Goal: Task Accomplishment & Management: Complete application form

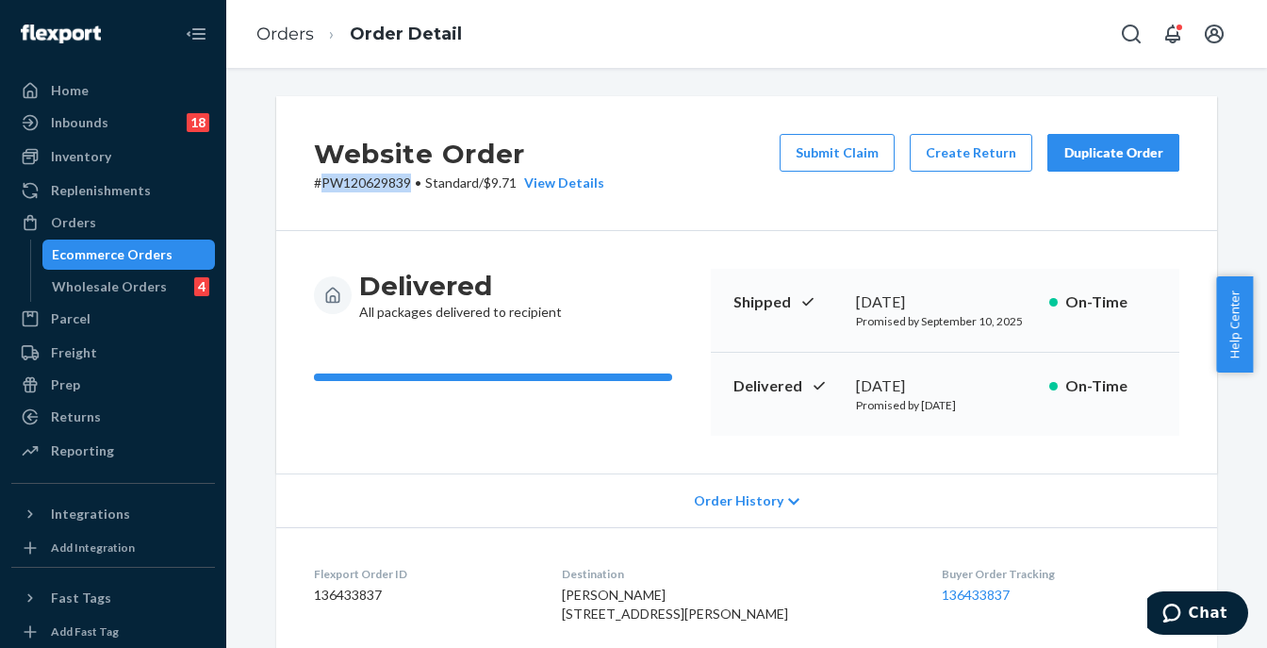
drag, startPoint x: 403, startPoint y: 180, endPoint x: 317, endPoint y: 182, distance: 86.8
click at [317, 182] on p "# PW120629839 • Standard / $9.71 View Details" at bounding box center [459, 182] width 290 height 19
copy p "PW120629839"
click at [822, 161] on button "Submit Claim" at bounding box center [837, 153] width 115 height 38
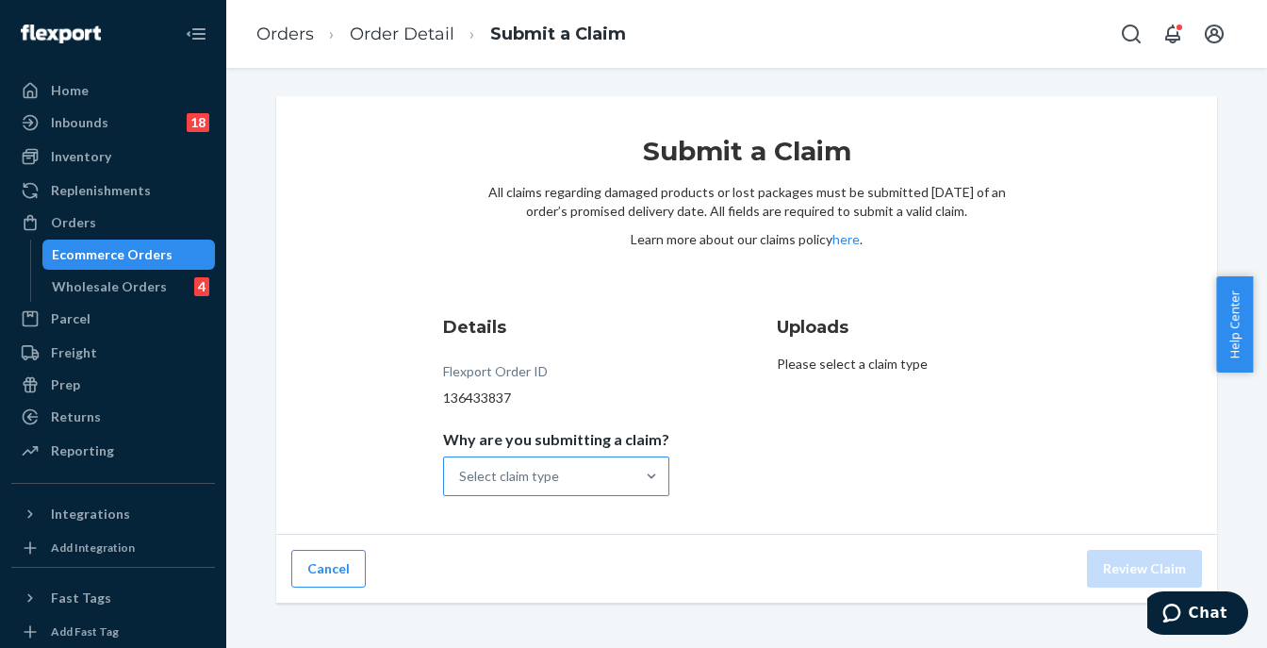
click at [568, 465] on div "Select claim type" at bounding box center [539, 476] width 190 height 38
click at [461, 467] on input "Why are you submitting a claim? Select claim type" at bounding box center [460, 476] width 2 height 19
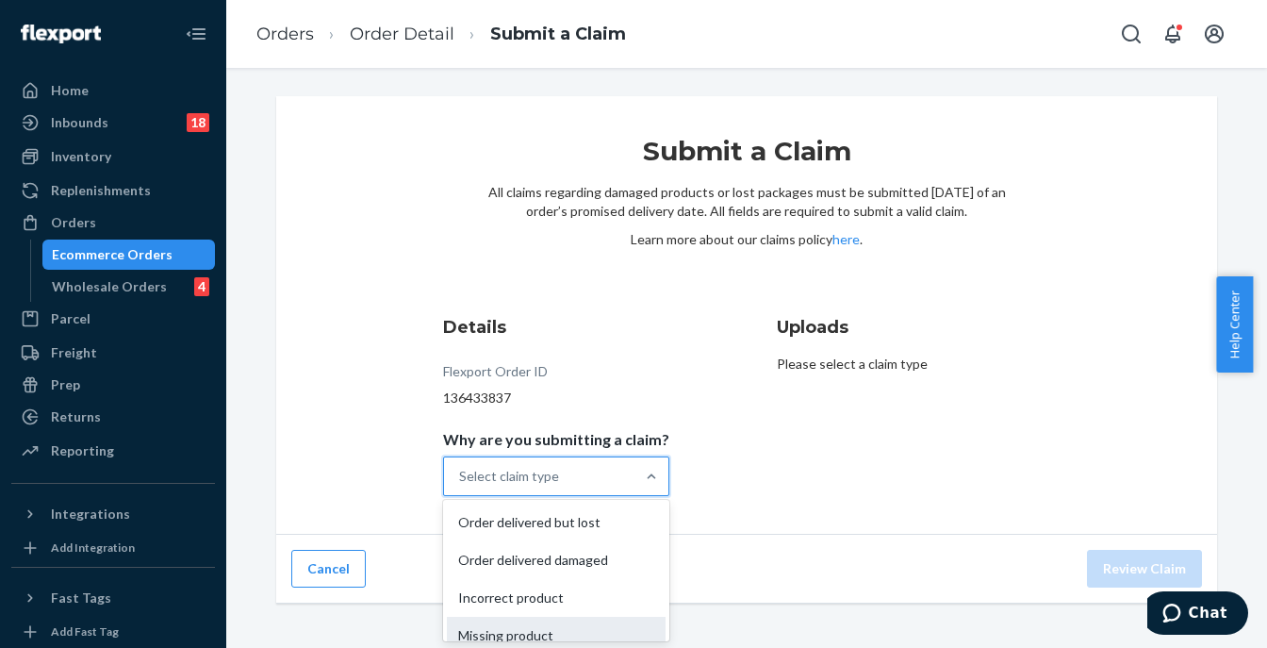
scroll to position [17, 0]
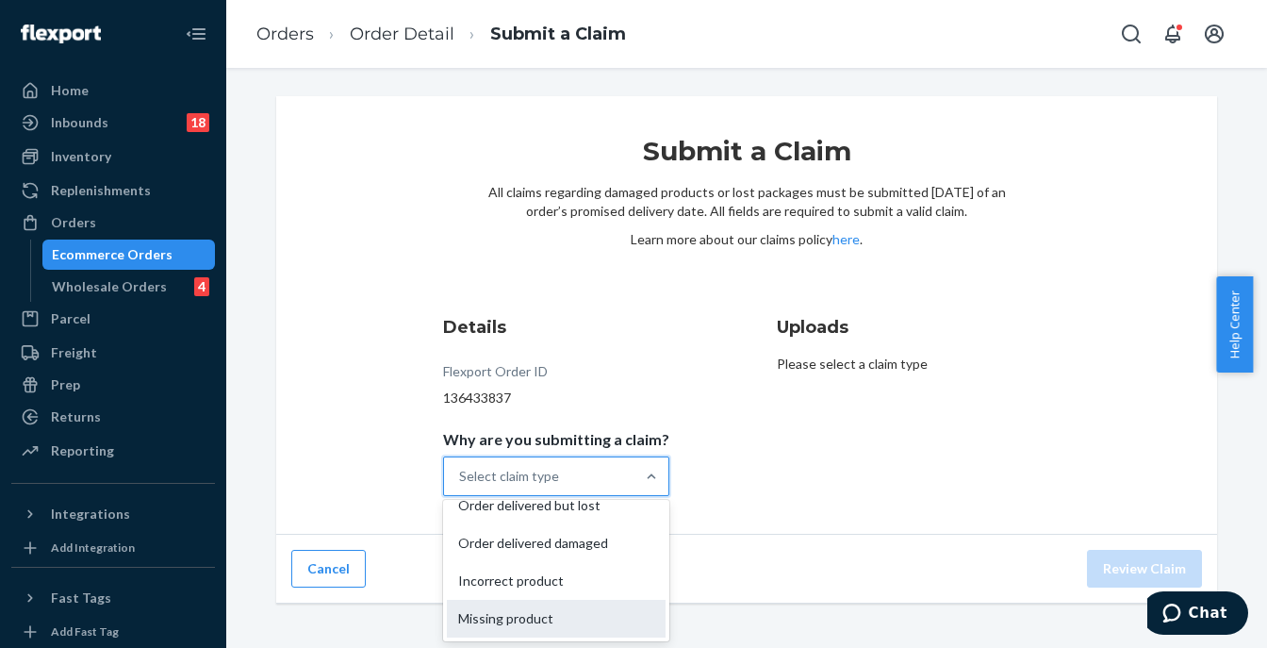
click at [584, 620] on div "Missing product" at bounding box center [556, 619] width 219 height 38
click at [461, 486] on input "Why are you submitting a claim? option Missing product focused, 4 of 4. 4 resul…" at bounding box center [460, 476] width 2 height 19
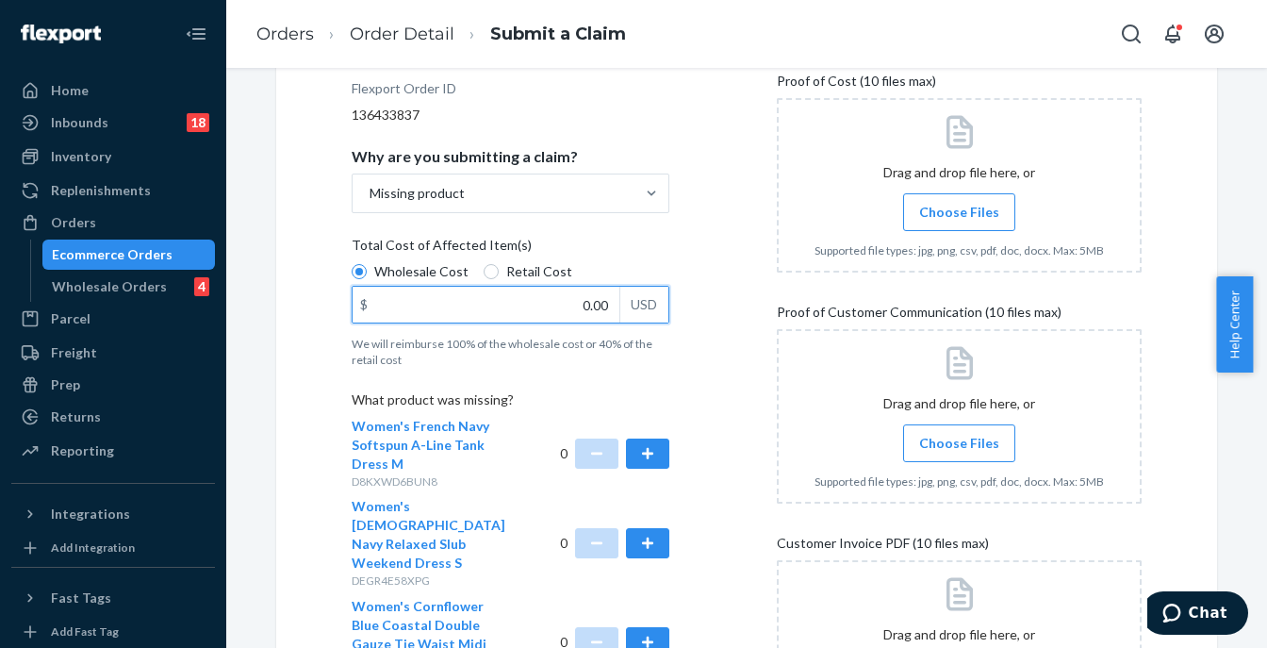
click at [562, 300] on input "0.00" at bounding box center [486, 305] width 267 height 36
click at [538, 299] on input "0.00" at bounding box center [486, 305] width 267 height 36
type input "10.00"
click at [683, 431] on div "Details Flexport Order ID 136433837 Why are you submitting a claim? Missing pro…" at bounding box center [534, 403] width 365 height 764
click at [647, 455] on button "button" at bounding box center [647, 453] width 43 height 30
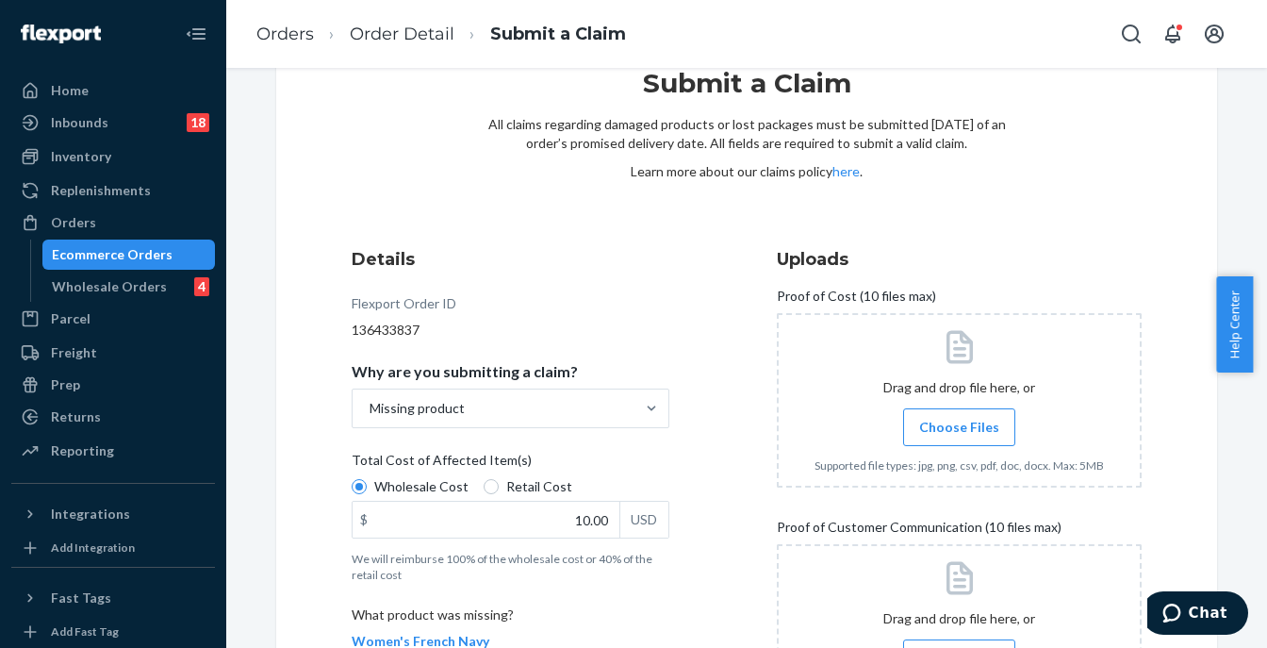
scroll to position [0, 0]
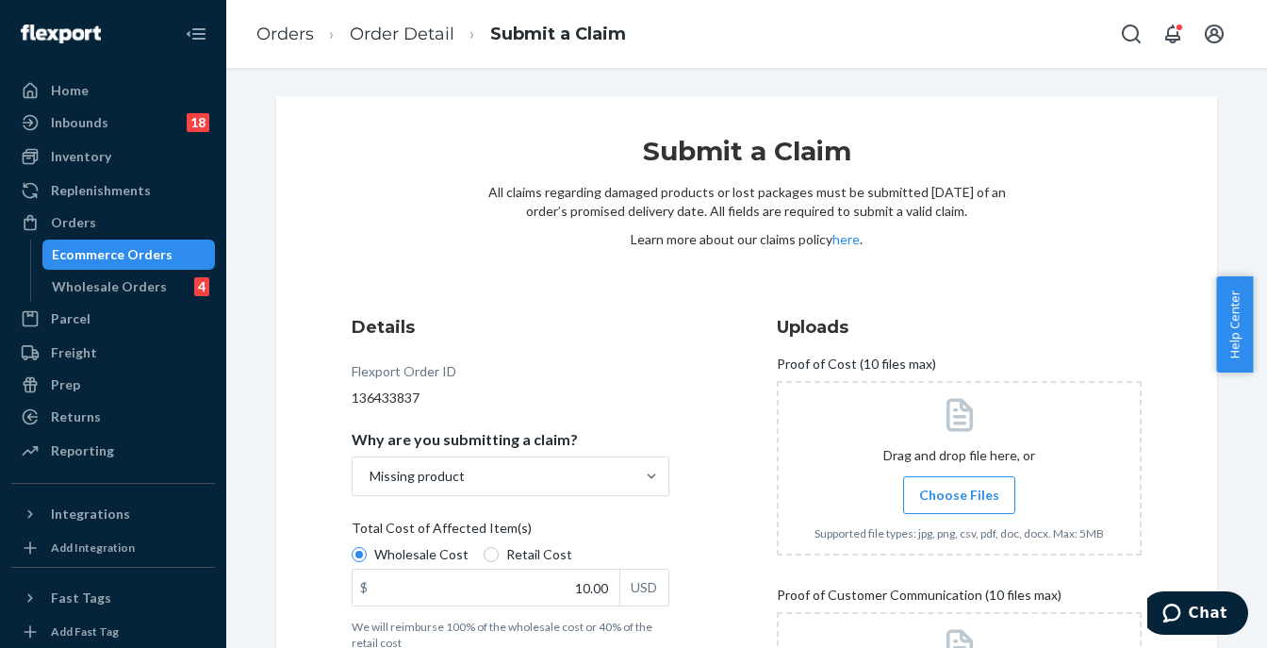
click at [950, 497] on span "Choose Files" at bounding box center [959, 495] width 80 height 19
click at [959, 497] on input "Choose Files" at bounding box center [959, 495] width 1 height 21
